Goal: Navigation & Orientation: Find specific page/section

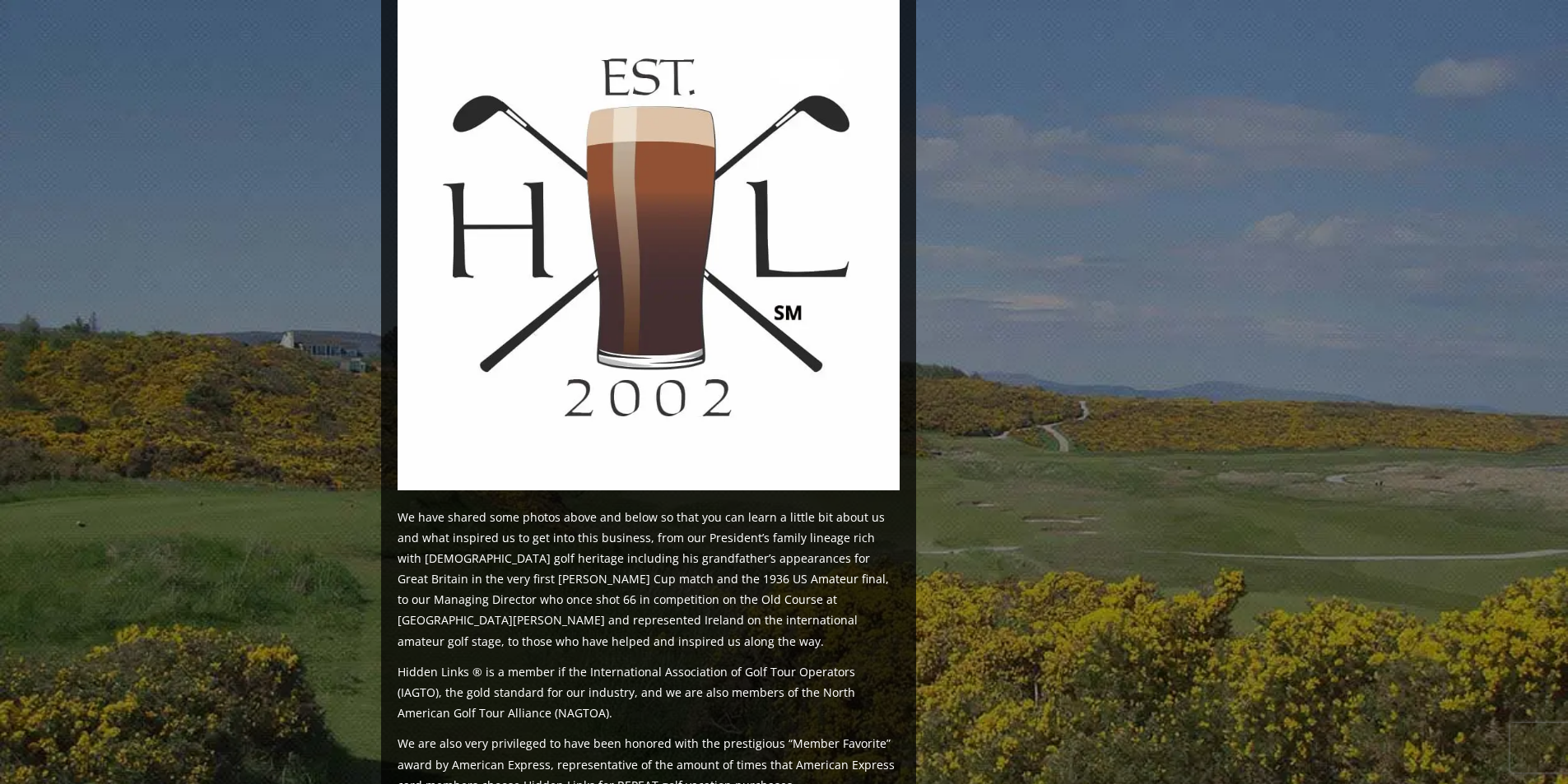
scroll to position [1481, 0]
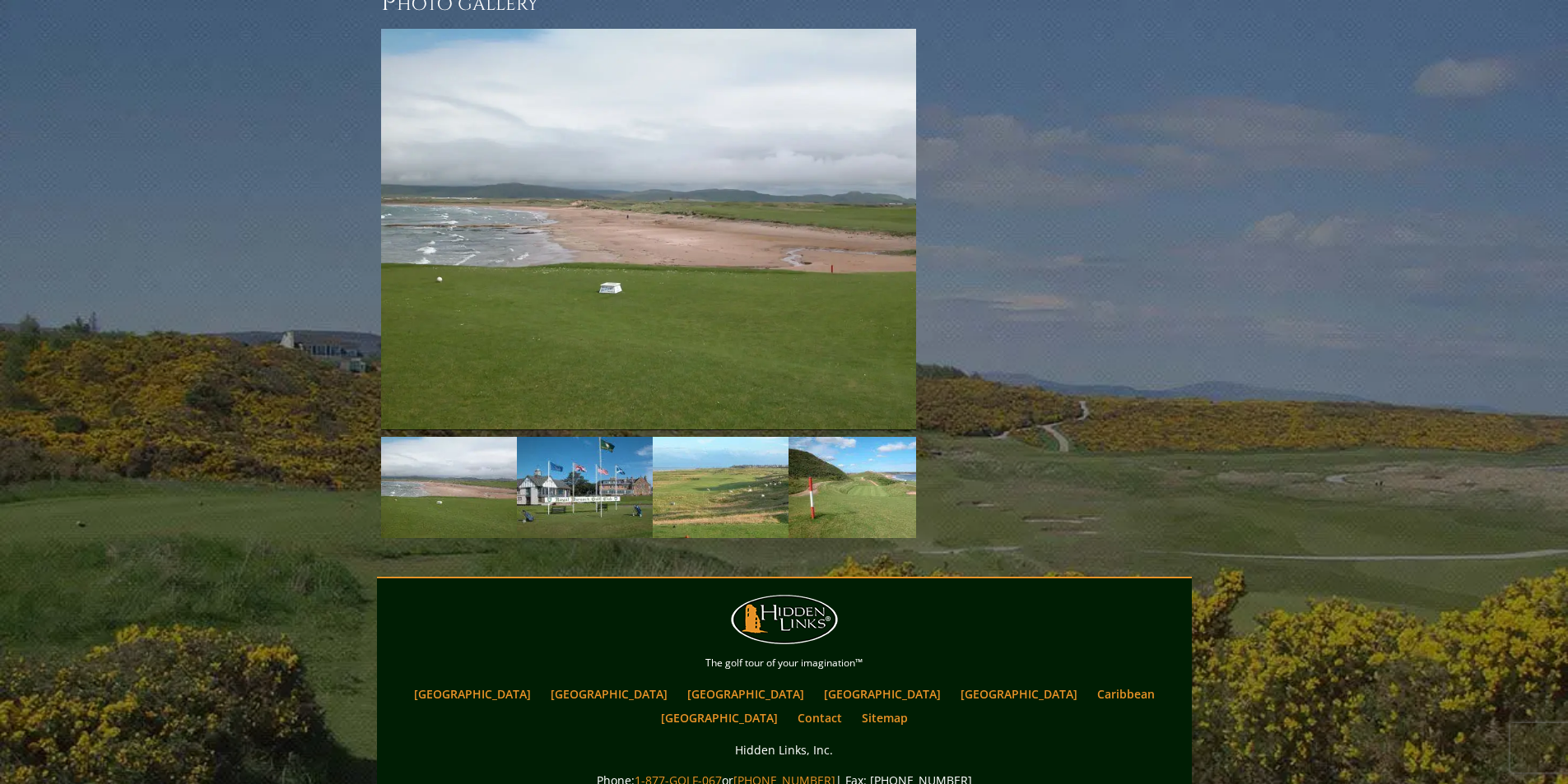
scroll to position [2432, 0]
